Goal: Task Accomplishment & Management: Manage account settings

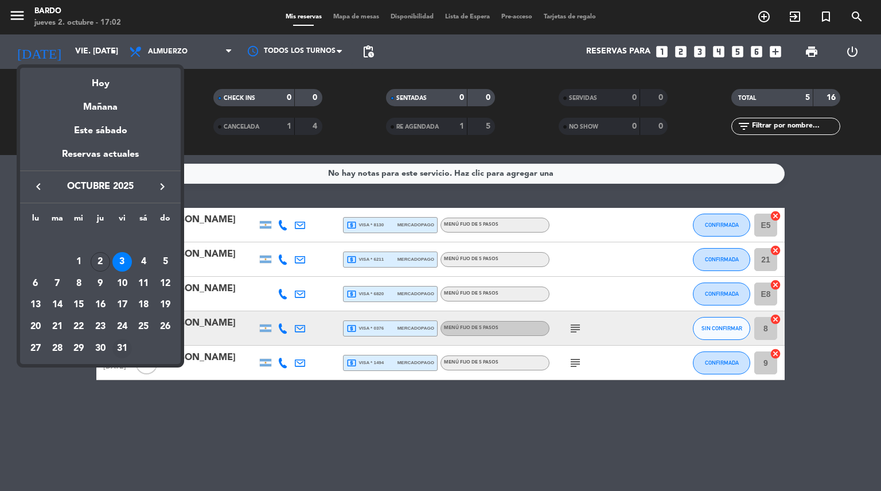
click at [117, 344] on div "31" at bounding box center [122, 349] width 20 height 20
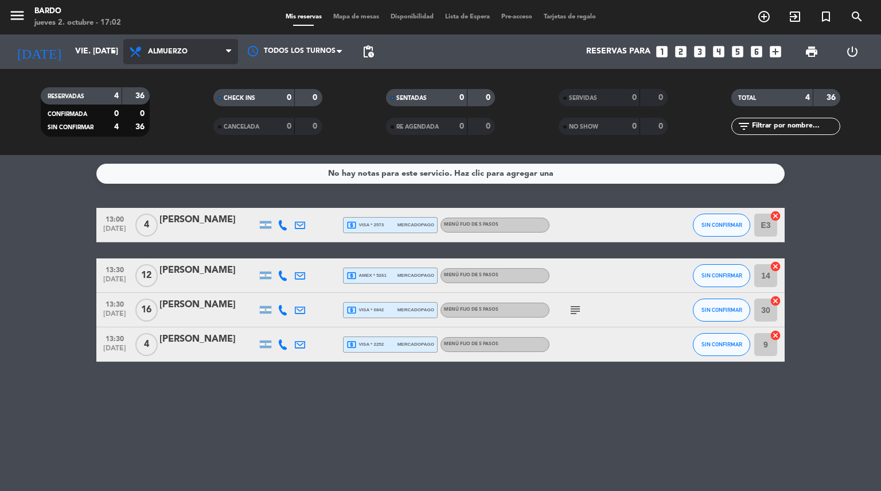
click at [169, 53] on span "Almuerzo" at bounding box center [168, 52] width 40 height 8
click at [116, 52] on icon "arrow_drop_down" at bounding box center [114, 52] width 14 height 14
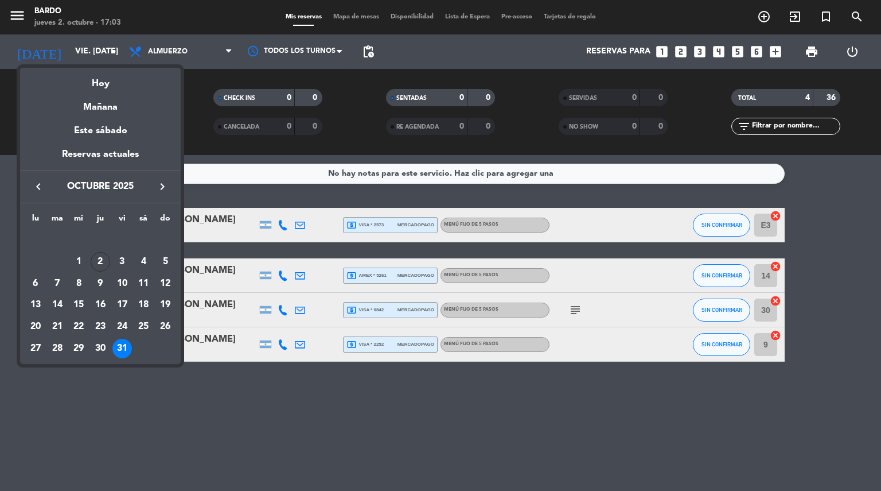
click at [161, 185] on icon "keyboard_arrow_right" at bounding box center [162, 187] width 14 height 14
click at [142, 235] on div "1" at bounding box center [144, 240] width 20 height 20
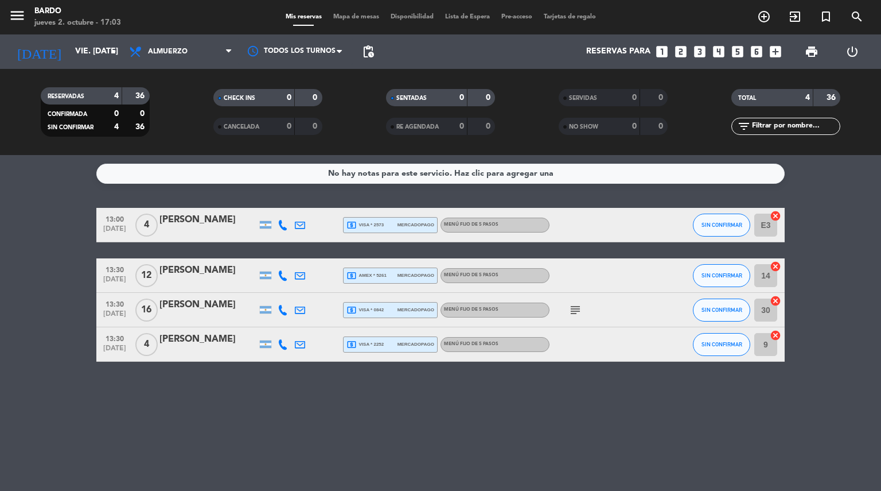
type input "sáb. [DATE]"
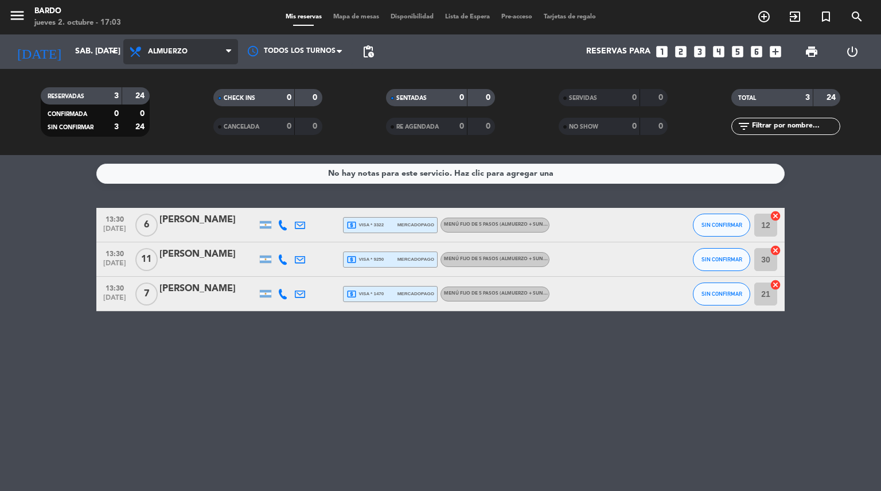
click at [213, 49] on span "Almuerzo" at bounding box center [180, 51] width 115 height 25
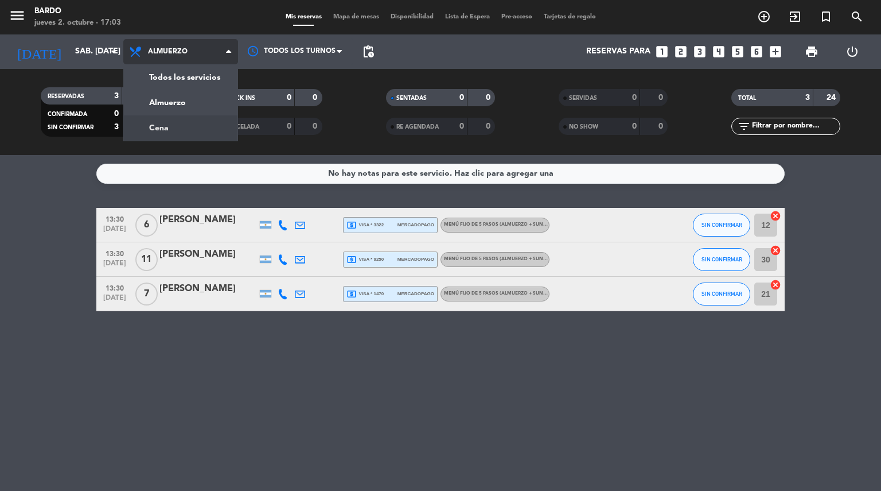
click at [170, 123] on div "menu Bardo jueves 2. octubre - 17:03 Mis reservas Mapa de mesas Disponibilidad …" at bounding box center [440, 77] width 881 height 155
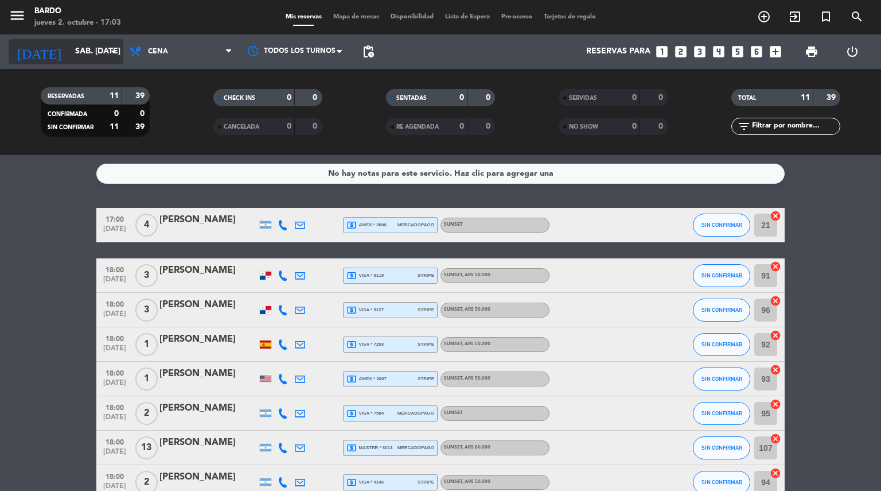
click at [110, 52] on icon "arrow_drop_down" at bounding box center [114, 52] width 14 height 14
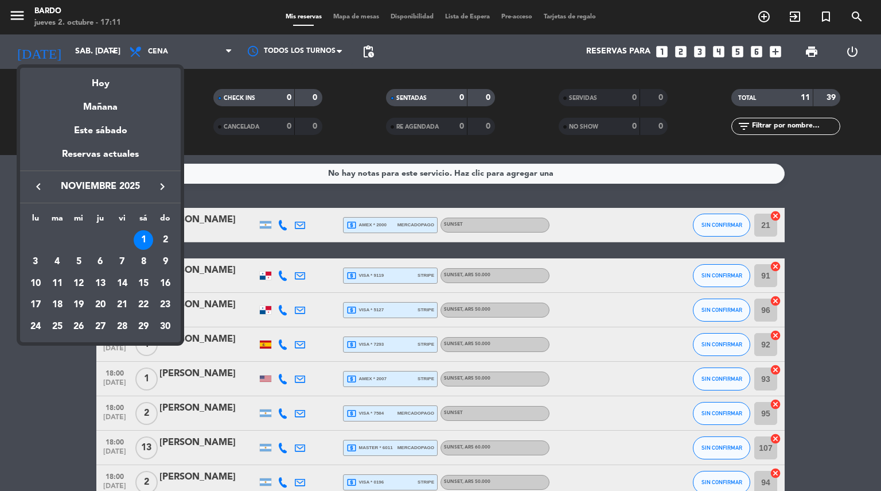
click at [313, 194] on div at bounding box center [440, 245] width 881 height 491
